Goal: Communication & Community: Ask a question

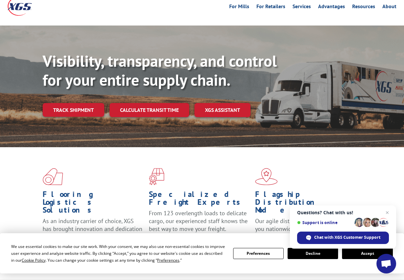
scroll to position [39, 0]
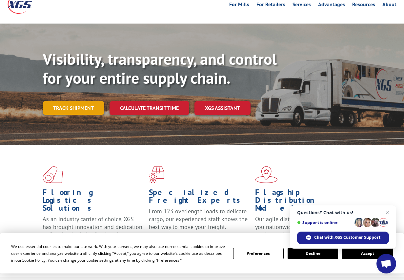
click at [75, 101] on link "Track shipment" at bounding box center [74, 108] width 62 height 14
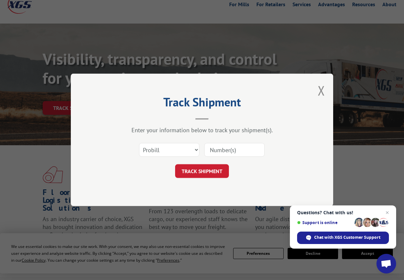
click at [223, 153] on input at bounding box center [234, 150] width 60 height 14
type input "v"
paste input "17552621"
type input "17552621"
click at [191, 174] on button "TRACK SHIPMENT" at bounding box center [202, 172] width 54 height 14
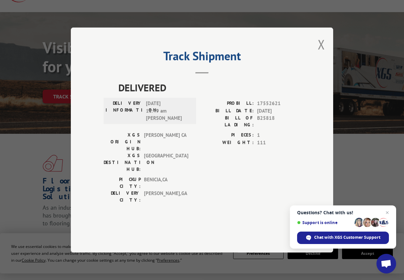
scroll to position [50, 0]
click at [336, 237] on span "Chat with XGS Customer Support" at bounding box center [347, 238] width 66 height 6
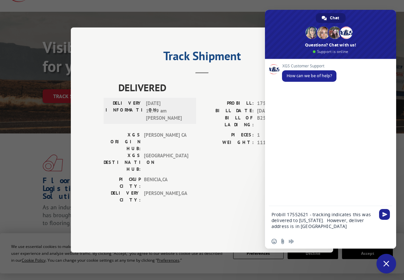
type textarea "Probill 17552621 - tracking indicates this was delivered to [US_STATE]. However…"
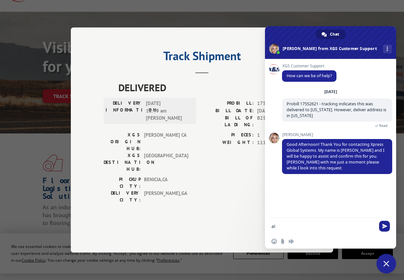
type textarea "a"
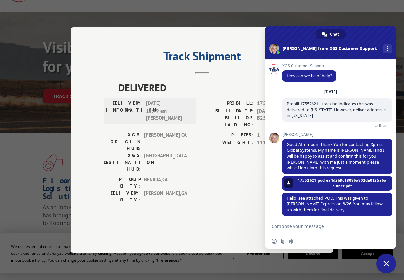
scroll to position [7, 0]
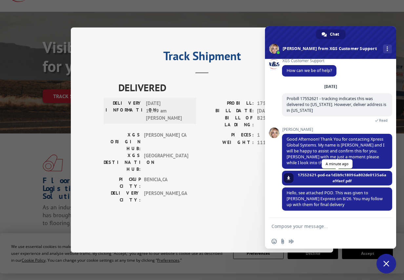
click at [324, 178] on span "17552621-pod-ea1d3b9c18096a802de0135a6aa9faef.pdf" at bounding box center [341, 178] width 90 height 12
click at [324, 175] on span "17552621-pod-ea1d3b9c18096a802de0135a6aa9faef.pdf" at bounding box center [341, 178] width 90 height 12
click at [290, 178] on span at bounding box center [288, 178] width 4 height 4
click at [303, 227] on textarea "Compose your message..." at bounding box center [323, 226] width 105 height 16
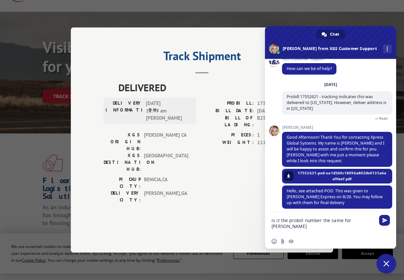
type textarea "is it the probill number the same for [PERSON_NAME]"
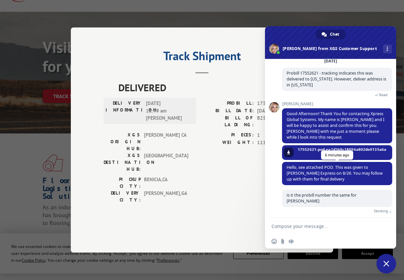
scroll to position [23, 0]
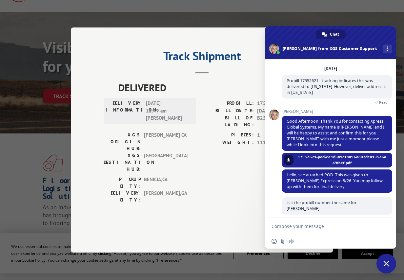
click at [168, 246] on div "Track Shipment DELIVERED DELIVERY INFORMATION: [DATE] 11:49 am [PERSON_NAME] PR…" at bounding box center [202, 140] width 404 height 280
